Goal: Task Accomplishment & Management: Use online tool/utility

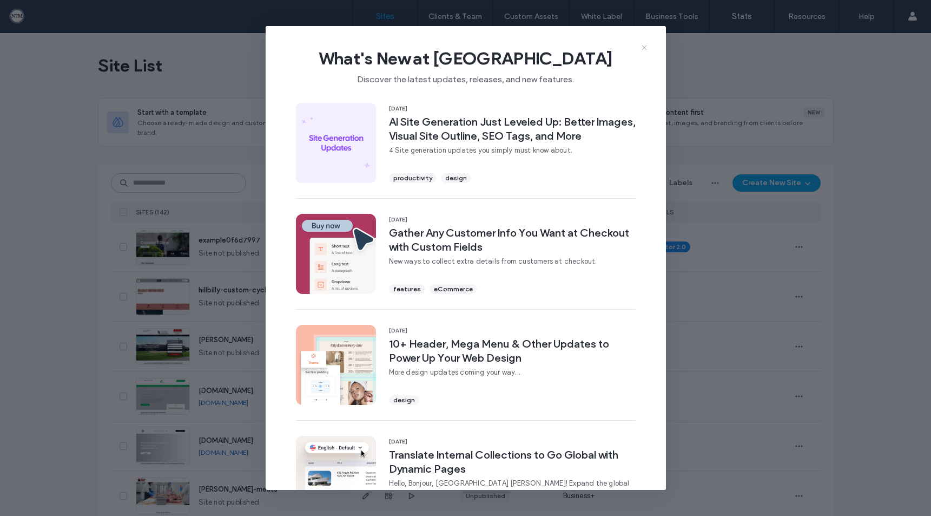
click at [642, 44] on icon at bounding box center [644, 47] width 9 height 9
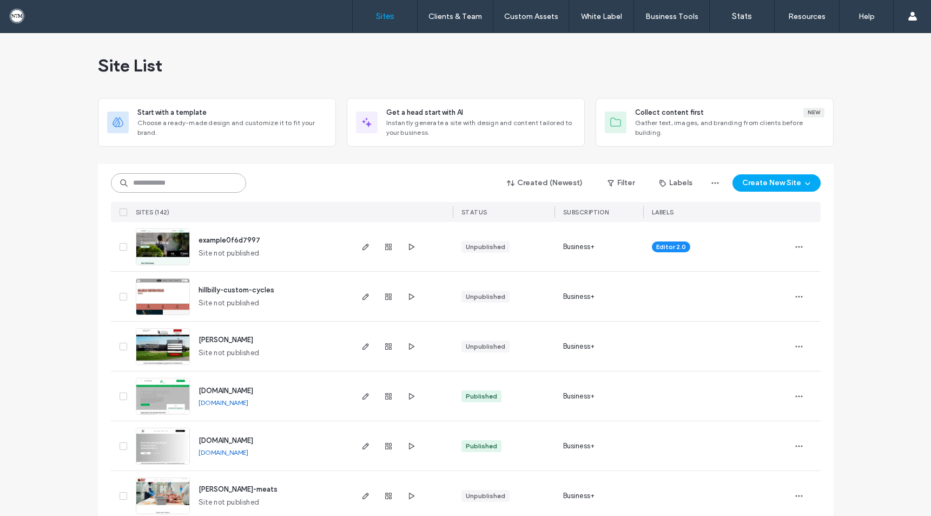
click at [170, 179] on input at bounding box center [178, 182] width 135 height 19
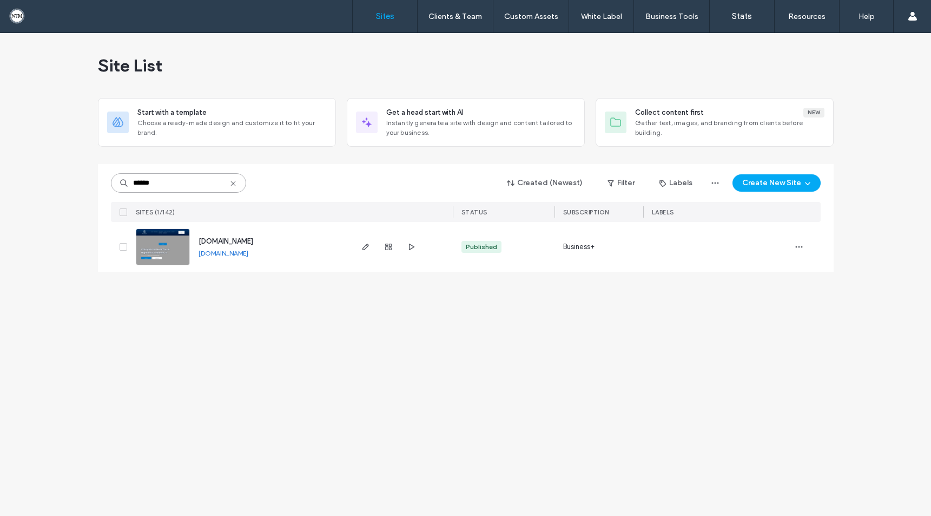
type input "******"
click at [181, 245] on img at bounding box center [162, 266] width 53 height 74
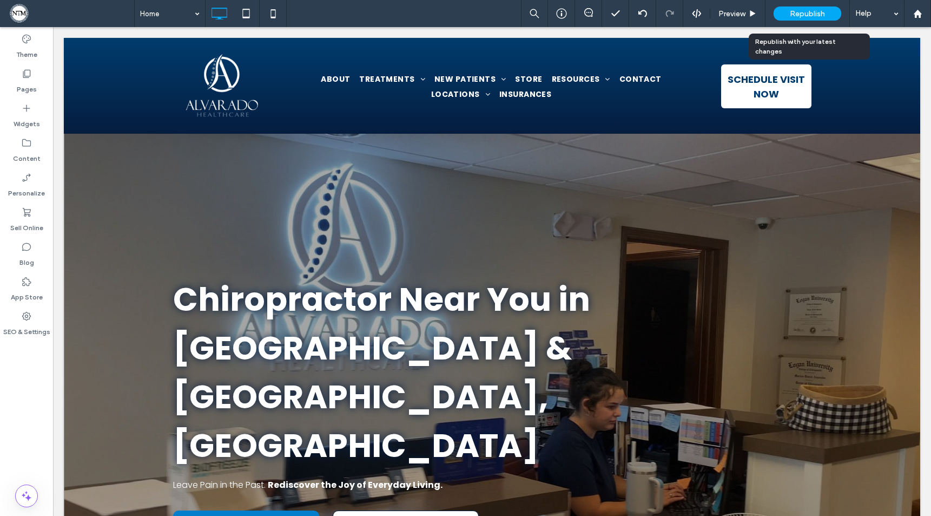
click at [811, 15] on span "Republish" at bounding box center [807, 13] width 35 height 9
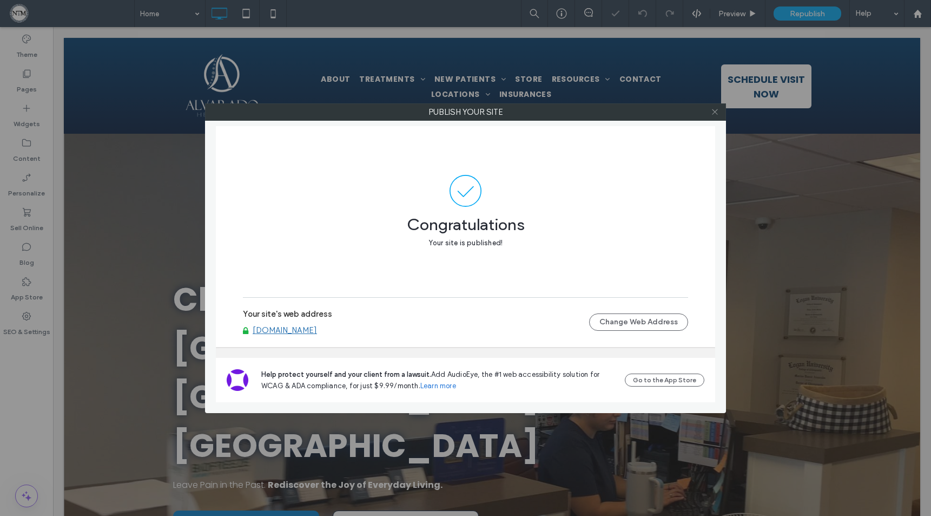
click at [716, 112] on icon at bounding box center [715, 112] width 8 height 8
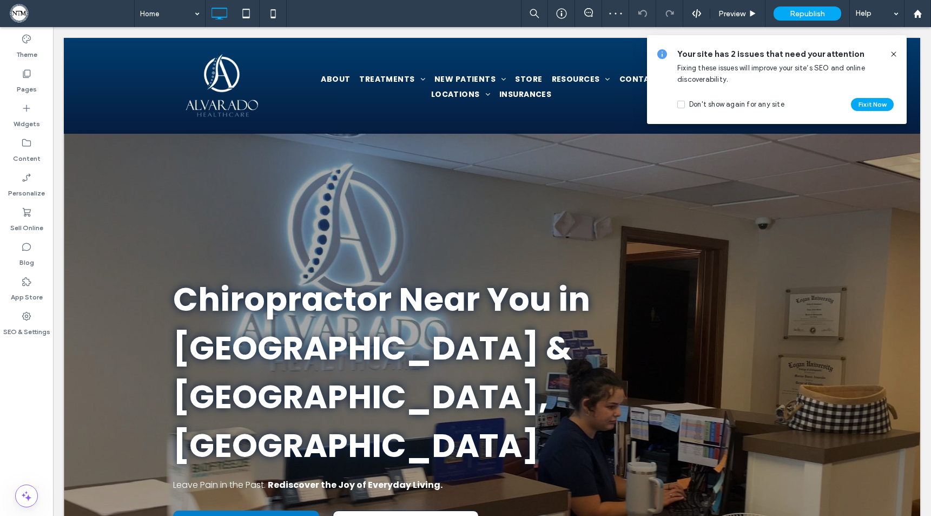
click at [894, 50] on icon at bounding box center [894, 54] width 9 height 9
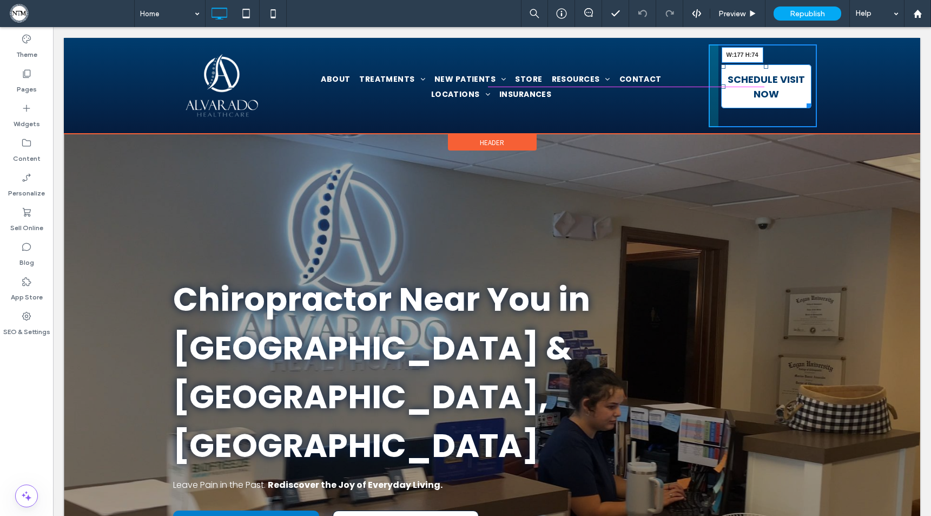
drag, startPoint x: 806, startPoint y: 104, endPoint x: 816, endPoint y: 101, distance: 11.5
click at [816, 101] on div "Click To Paste ABOUT TREATMENTS Conditions Services NEW PATIENTS NEW PATIENTS H…" at bounding box center [492, 85] width 857 height 83
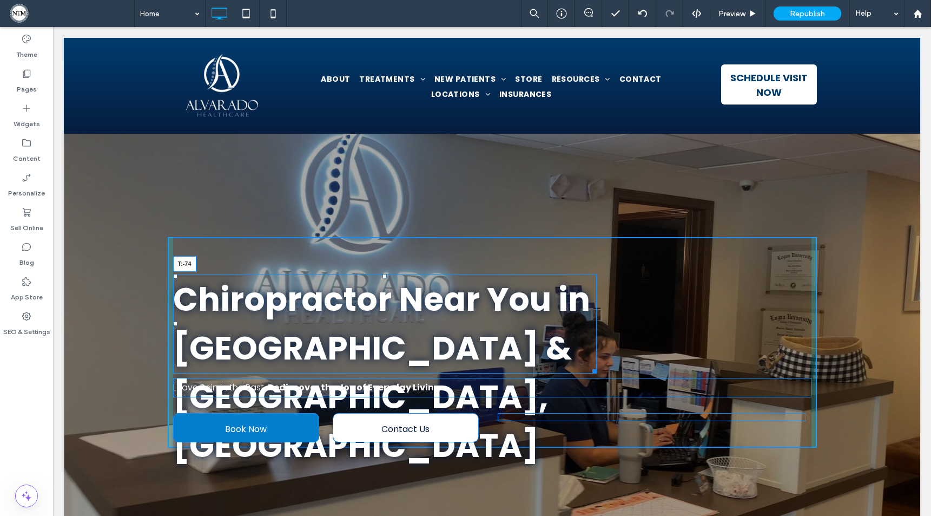
drag, startPoint x: 380, startPoint y: 274, endPoint x: 385, endPoint y: 197, distance: 77.0
click at [385, 274] on div "Chiropractor Near You in Highland & Lebanon, IL T:-74" at bounding box center [385, 324] width 424 height 100
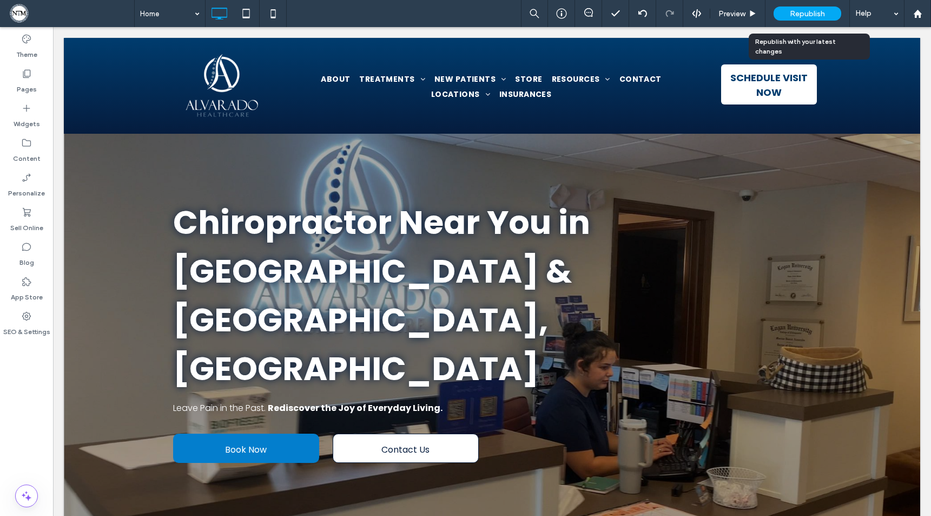
click at [803, 14] on span "Republish" at bounding box center [807, 13] width 35 height 9
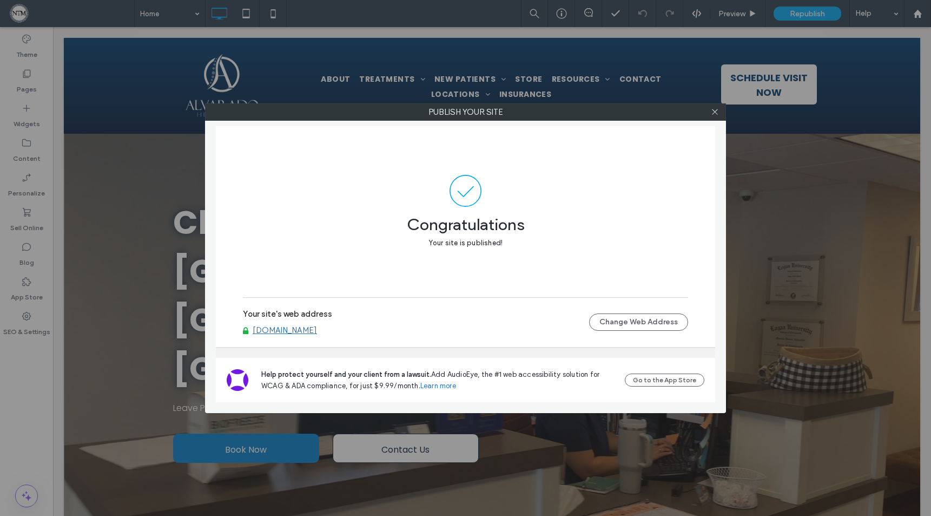
click at [305, 330] on link "[DOMAIN_NAME]" at bounding box center [285, 330] width 64 height 10
click at [714, 110] on icon at bounding box center [715, 112] width 8 height 8
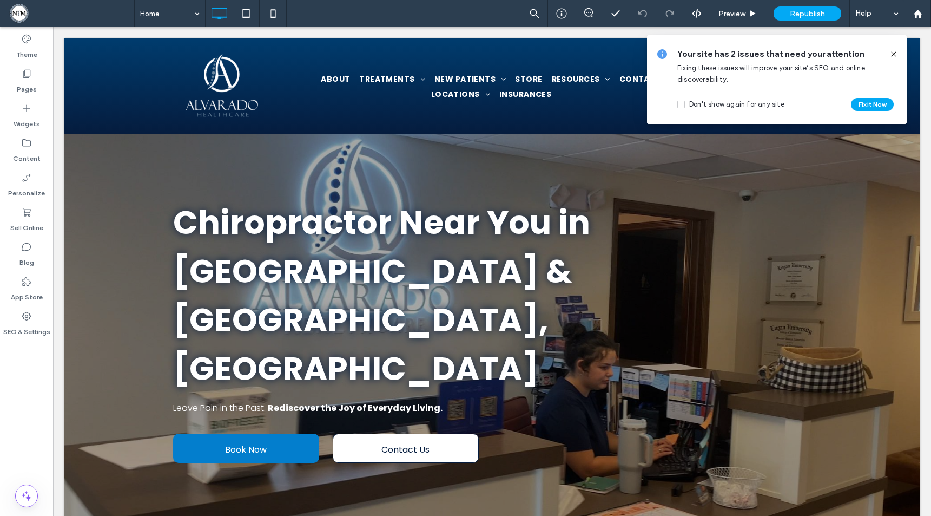
click at [893, 54] on icon at bounding box center [894, 54] width 9 height 9
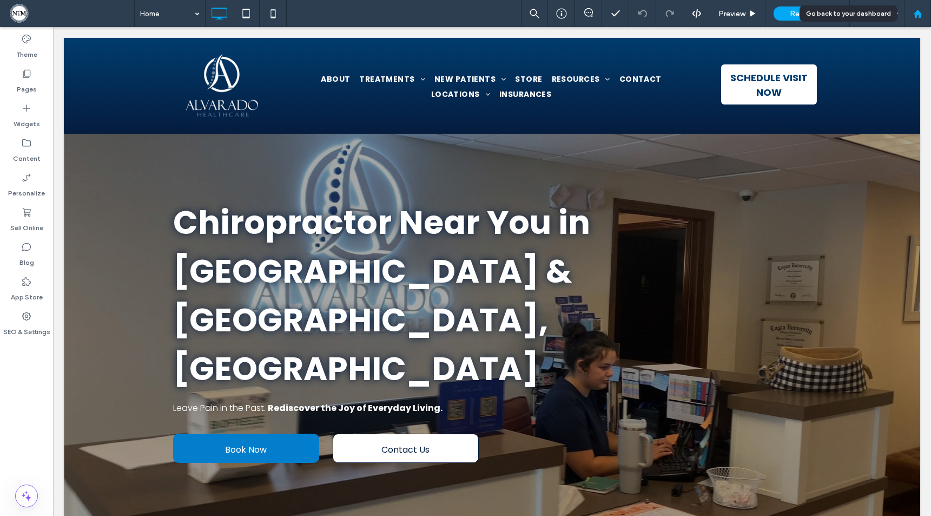
click at [924, 14] on div at bounding box center [918, 13] width 26 height 9
